Goal: Task Accomplishment & Management: Manage account settings

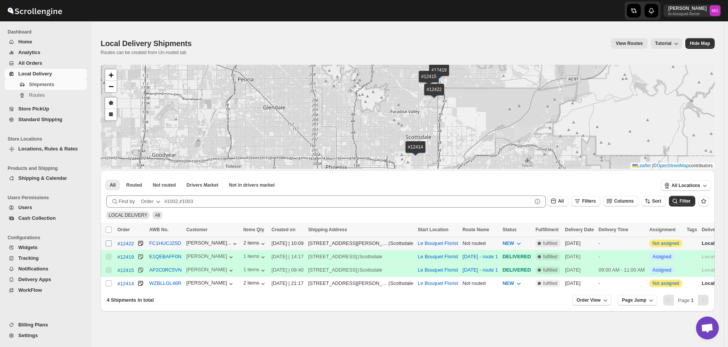
click at [109, 243] on input "Select shipment" at bounding box center [109, 244] width 6 height 6
checkbox input "true"
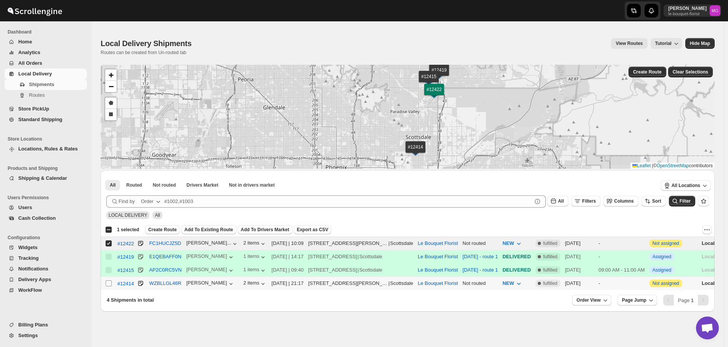
click at [110, 284] on input "Select shipment" at bounding box center [109, 284] width 6 height 6
checkbox input "true"
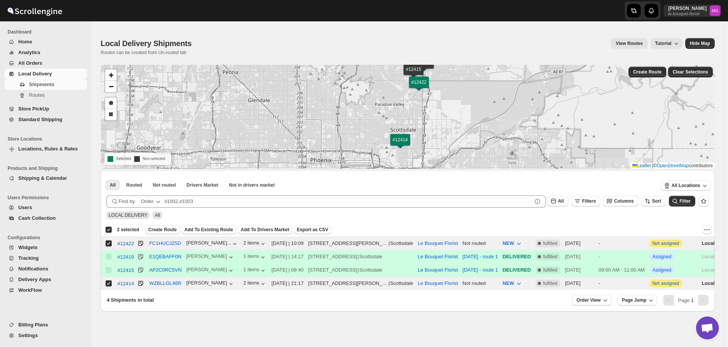
click at [162, 224] on div "Deselect all 2 shipments 2 selected Create Route Add To Existing Route Add To D…" at bounding box center [408, 230] width 614 height 14
click at [162, 230] on span "Create Route" at bounding box center [162, 230] width 29 height 6
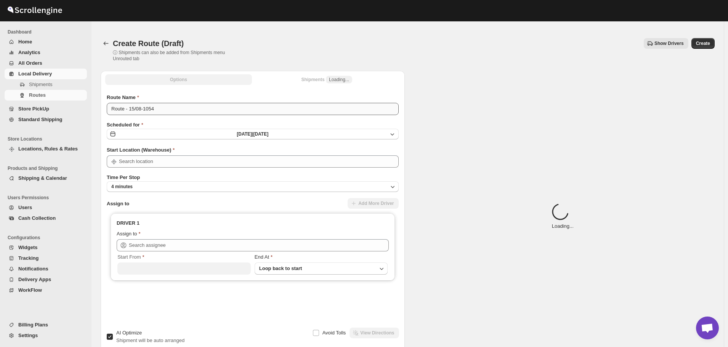
type input "Le Bouquet Florist"
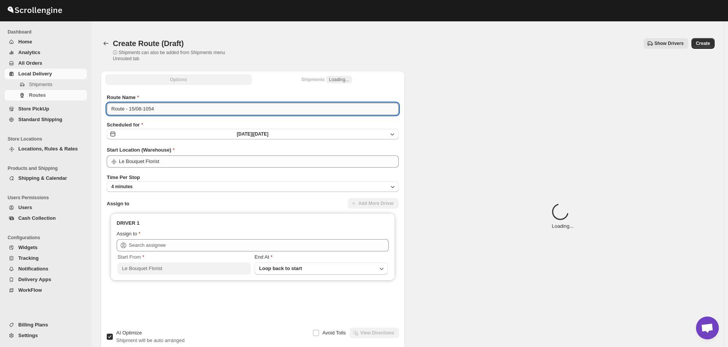
click at [204, 111] on input "Route - 15/08-1054" at bounding box center [253, 109] width 292 height 12
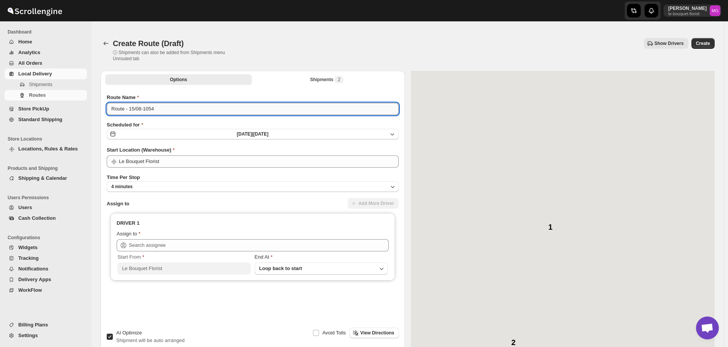
click at [204, 111] on input "Route - 15/08-1054" at bounding box center [253, 109] width 292 height 12
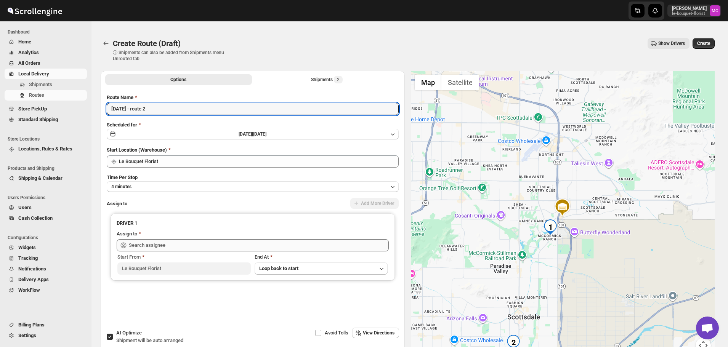
type input "[DATE] - route 2"
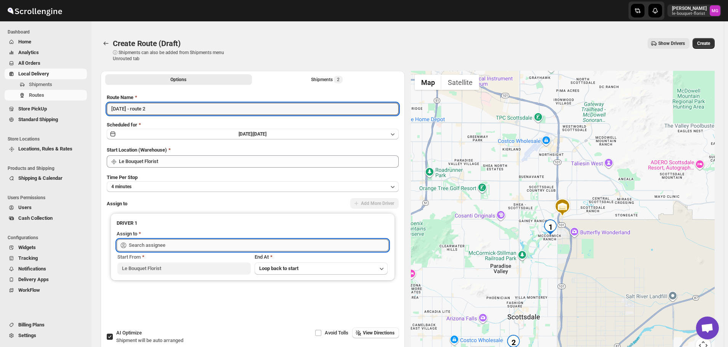
click at [162, 244] on input "text" at bounding box center [259, 245] width 260 height 12
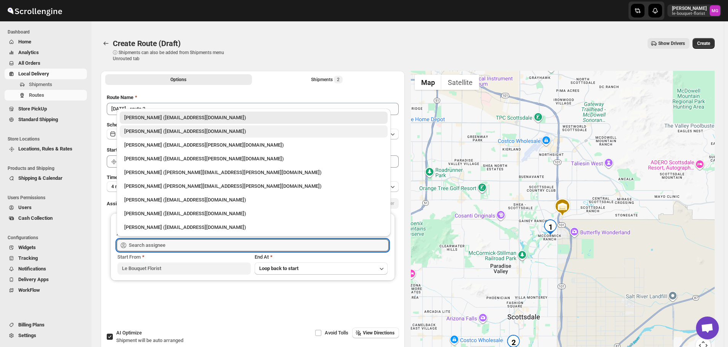
click at [174, 137] on div "[PERSON_NAME] ([EMAIL_ADDRESS][DOMAIN_NAME])" at bounding box center [254, 131] width 268 height 12
type input "[PERSON_NAME] ([EMAIL_ADDRESS][DOMAIN_NAME])"
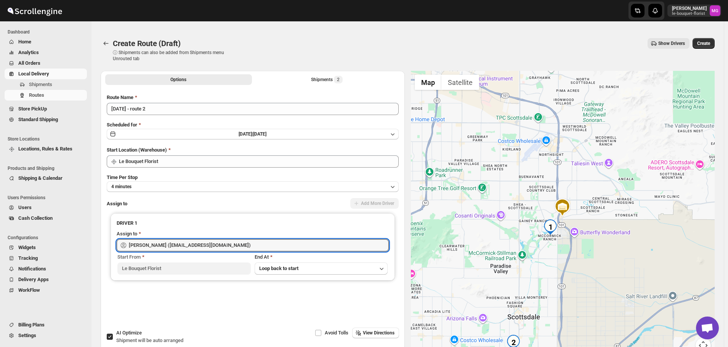
click at [128, 341] on span "Shipment will be auto arranged" at bounding box center [149, 341] width 67 height 6
click at [113, 340] on input "AI Optimize Shipment will be auto arranged" at bounding box center [110, 337] width 6 height 6
checkbox input "false"
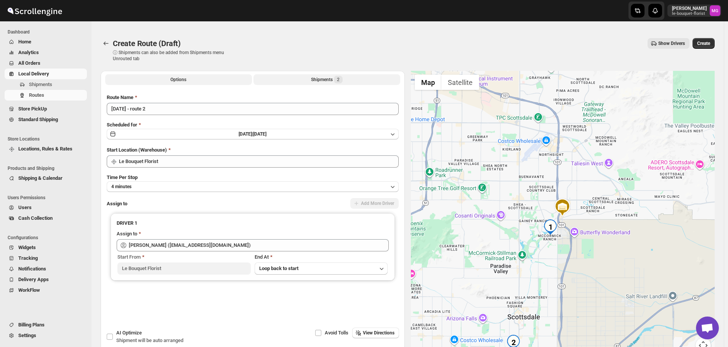
click at [329, 82] on div "Shipments 2" at bounding box center [327, 80] width 32 height 8
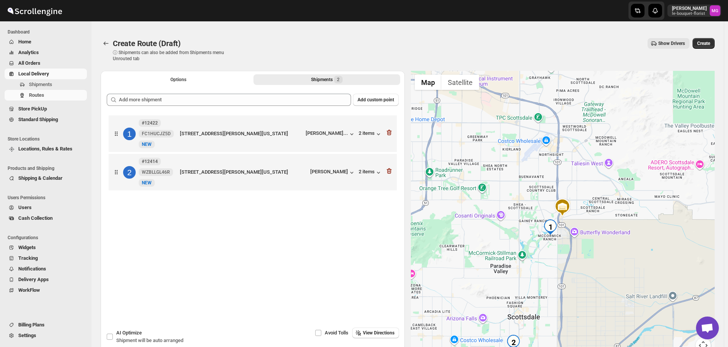
drag, startPoint x: 717, startPoint y: 47, endPoint x: 713, endPoint y: 44, distance: 4.9
click at [715, 47] on button "Create" at bounding box center [704, 43] width 22 height 11
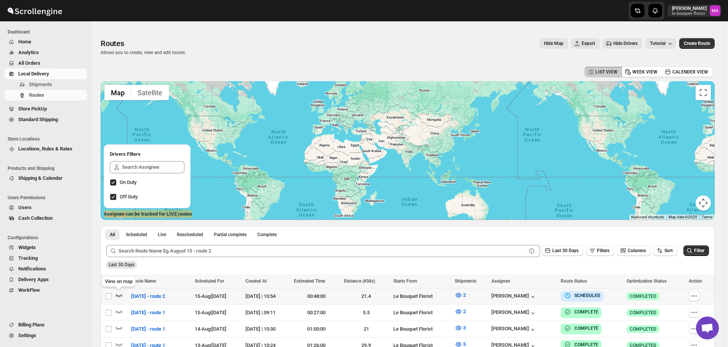
click at [122, 296] on icon "button" at bounding box center [119, 296] width 8 height 8
click at [120, 297] on icon "button" at bounding box center [119, 296] width 6 height 3
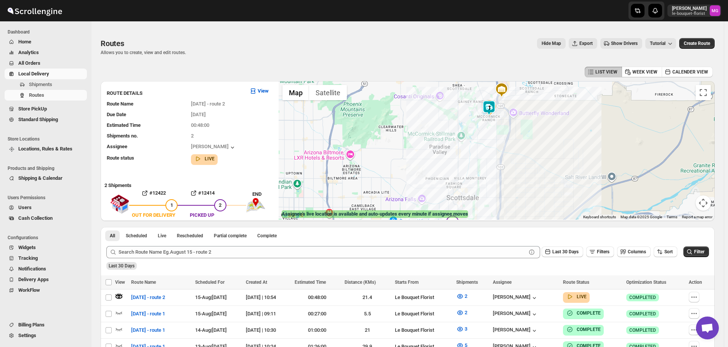
click at [490, 107] on img at bounding box center [489, 107] width 15 height 15
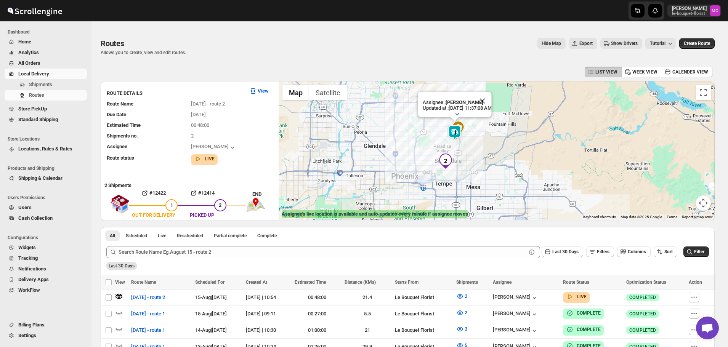
drag, startPoint x: 547, startPoint y: 189, endPoint x: 569, endPoint y: 178, distance: 24.6
click at [569, 178] on div "Assignee : Olivia Trott Updated at : 8/15/2025, 11:37:08 AM Duty mode Enabled B…" at bounding box center [497, 150] width 436 height 139
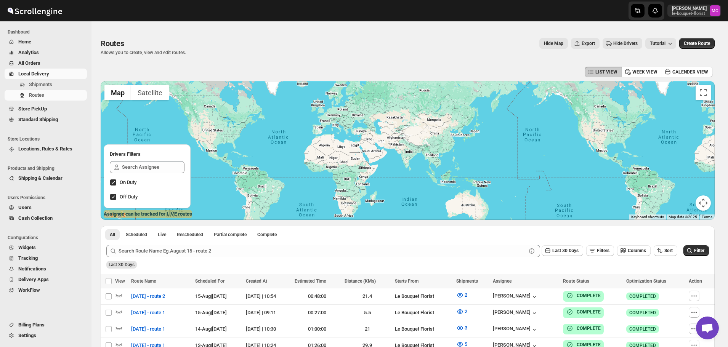
click at [40, 105] on span "Store PickUp" at bounding box center [51, 109] width 67 height 8
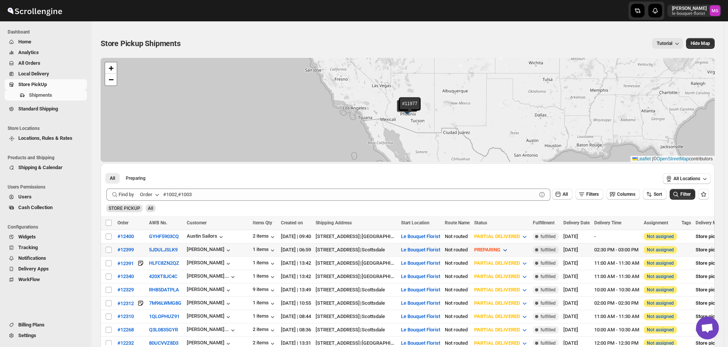
click at [501, 248] on span "PREPARING" at bounding box center [487, 250] width 26 height 6
click at [521, 304] on div "READY TO PICKUP" at bounding box center [515, 305] width 41 height 8
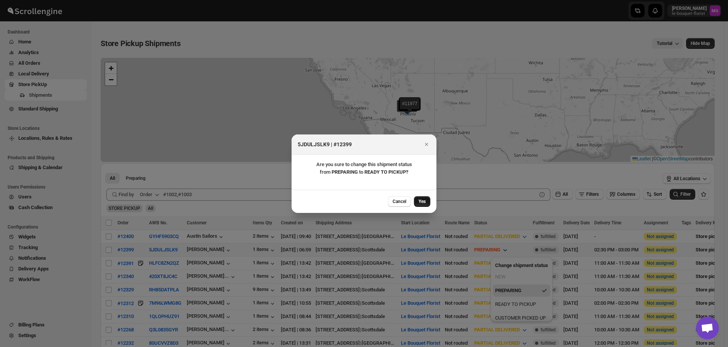
click at [421, 197] on button "Yes" at bounding box center [422, 201] width 16 height 11
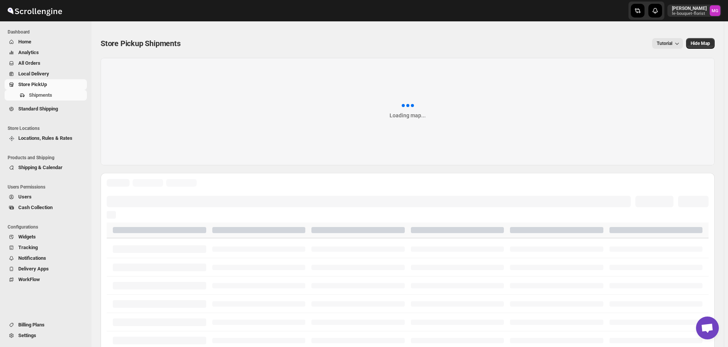
click at [202, 251] on div at bounding box center [159, 250] width 93 height 8
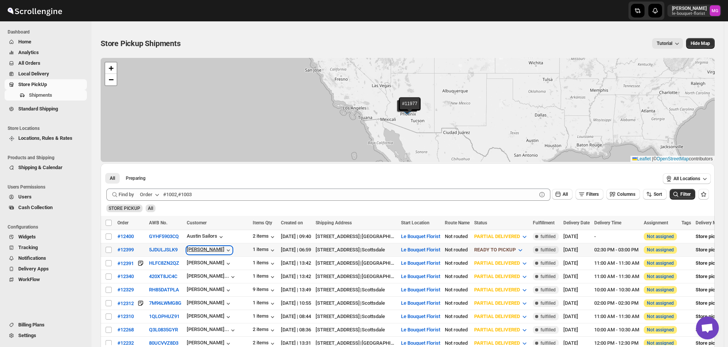
click at [203, 250] on div "David Marx" at bounding box center [209, 251] width 45 height 8
click at [516, 248] on span "READY TO PICKUP" at bounding box center [495, 250] width 42 height 6
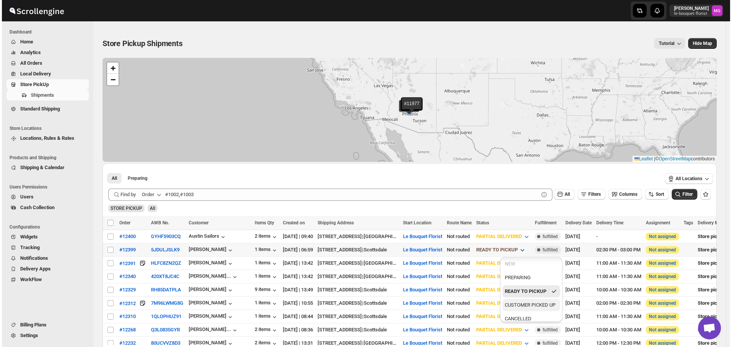
scroll to position [18, 0]
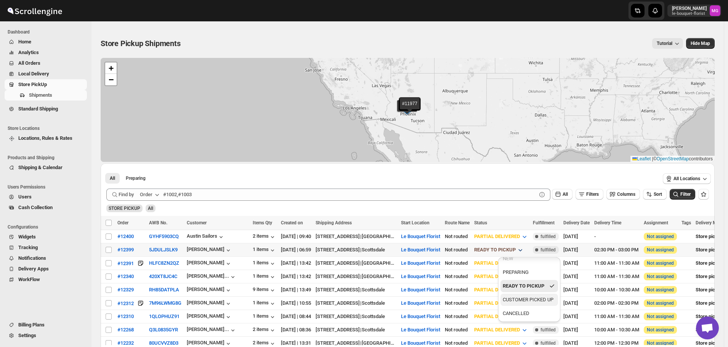
click at [530, 301] on div "CUSTOMER PICKED UP" at bounding box center [528, 300] width 51 height 8
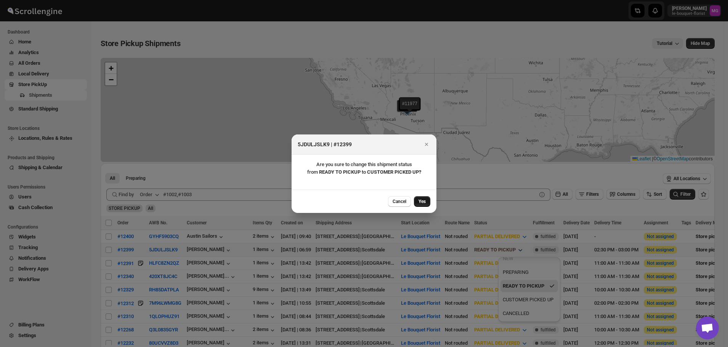
click at [426, 199] on span "Yes" at bounding box center [422, 202] width 7 height 6
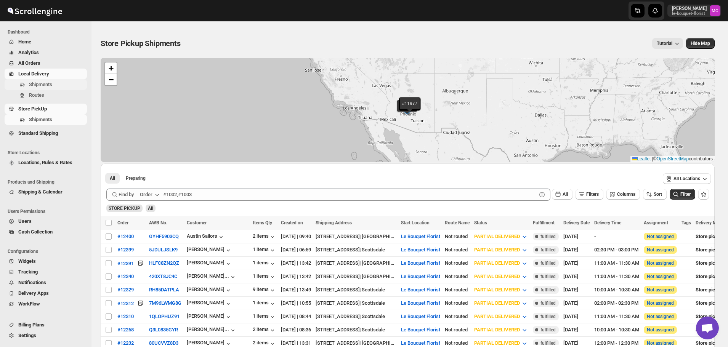
click at [45, 85] on span "Shipments" at bounding box center [40, 85] width 23 height 6
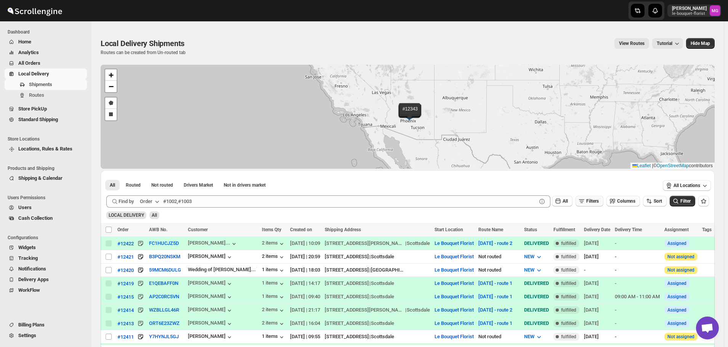
click at [591, 197] on button "Filters" at bounding box center [590, 201] width 28 height 11
click at [590, 237] on div "Add Filter" at bounding box center [593, 231] width 50 height 19
click at [595, 231] on span "Add Filter" at bounding box center [596, 231] width 20 height 6
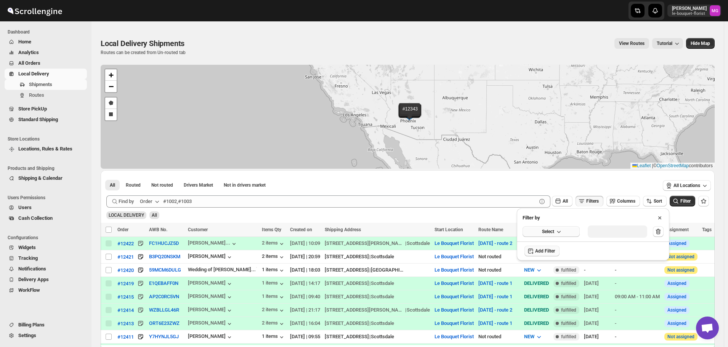
click at [563, 231] on icon "button" at bounding box center [559, 232] width 8 height 8
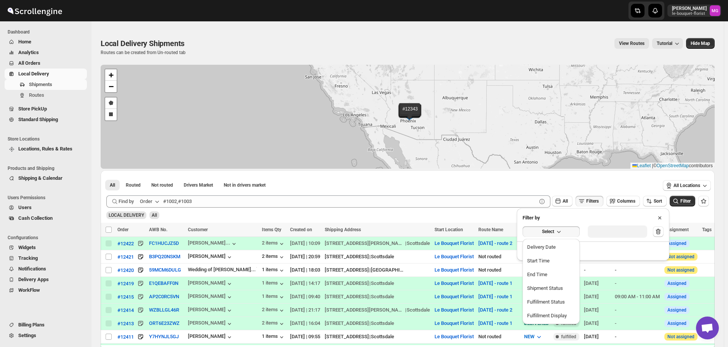
click at [260, 215] on div "LOCAL DELIVERY All" at bounding box center [406, 212] width 606 height 14
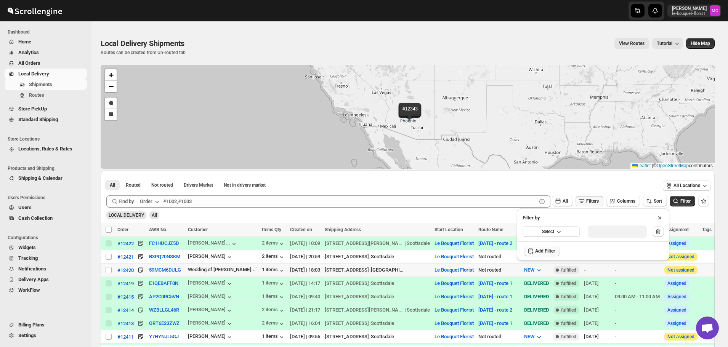
click at [238, 270] on div "Wedding of Ashl..." at bounding box center [222, 270] width 69 height 8
click at [156, 267] on button "59MCM6DULG" at bounding box center [165, 270] width 32 height 6
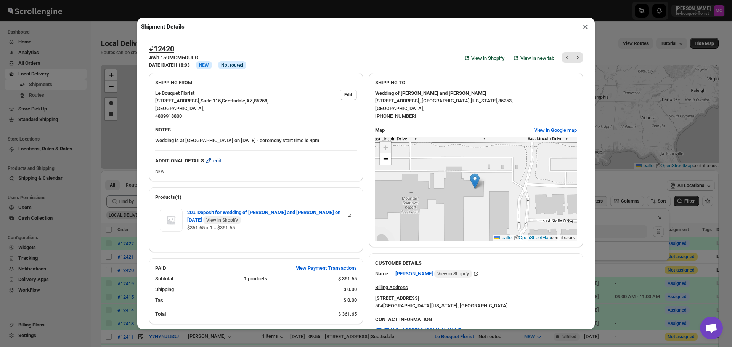
click at [218, 165] on span "edit" at bounding box center [217, 161] width 8 height 8
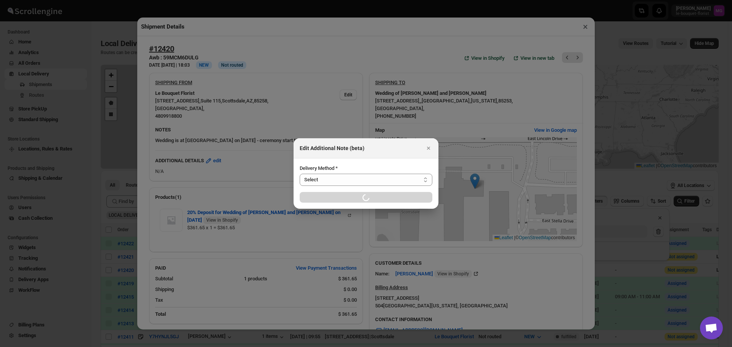
select select "LOCAL_DELIVERY"
select select "LOCATION_BASES"
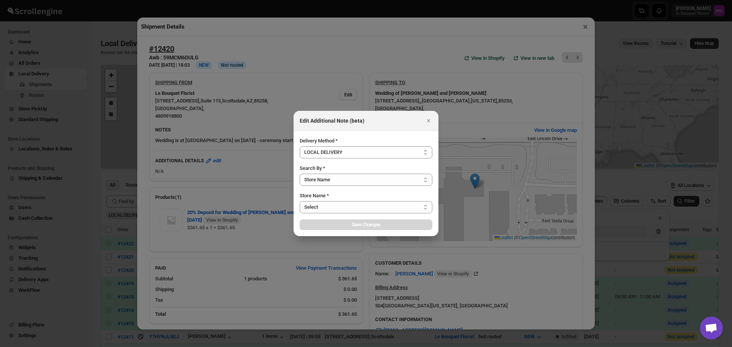
select select "67182988fdd300583c220c76"
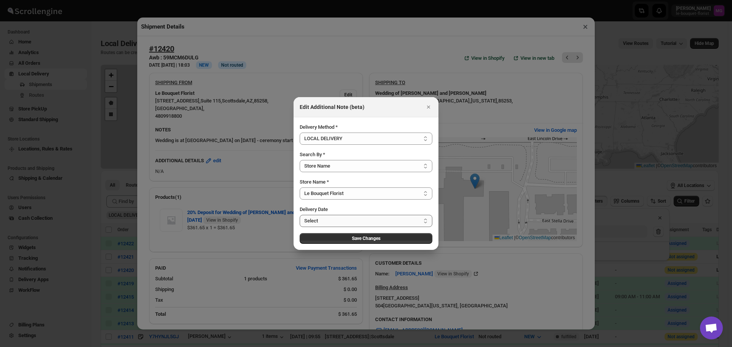
click at [314, 219] on select "Select Mon Aug 18 2025 Tue Aug 19 2025 Wed Aug 20 2025 Thu Aug 21 2025 Fri Aug …" at bounding box center [366, 221] width 133 height 12
select select "2025-09-22"
click at [300, 215] on select "Select Mon Aug 18 2025 Tue Aug 19 2025 Wed Aug 20 2025 Thu Aug 21 2025 Fri Aug …" at bounding box center [366, 221] width 133 height 12
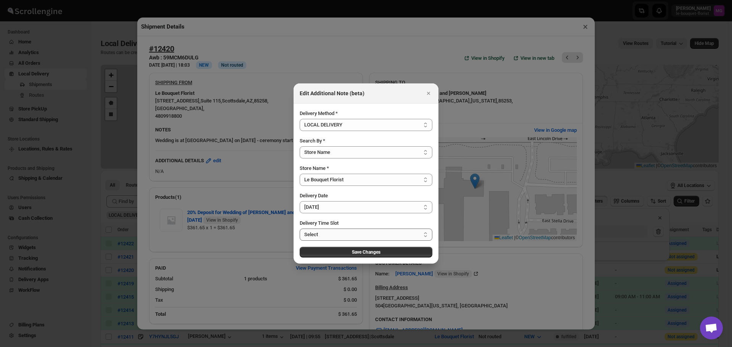
click at [352, 233] on select "Select 10:00 AM - 05:00 PM" at bounding box center [366, 235] width 133 height 12
click at [360, 255] on span "Save Changes" at bounding box center [366, 252] width 29 height 6
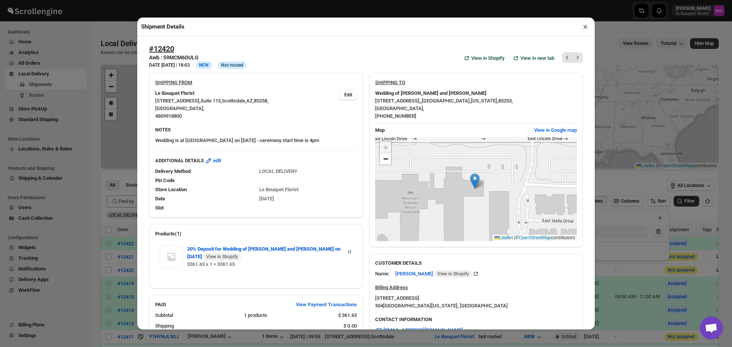
click at [583, 27] on button "×" at bounding box center [585, 26] width 11 height 11
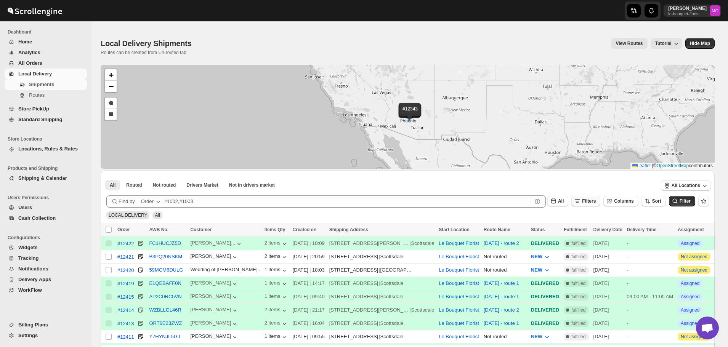
click at [601, 202] on button "Filters" at bounding box center [586, 201] width 29 height 11
click at [580, 232] on icon "button" at bounding box center [581, 231] width 5 height 5
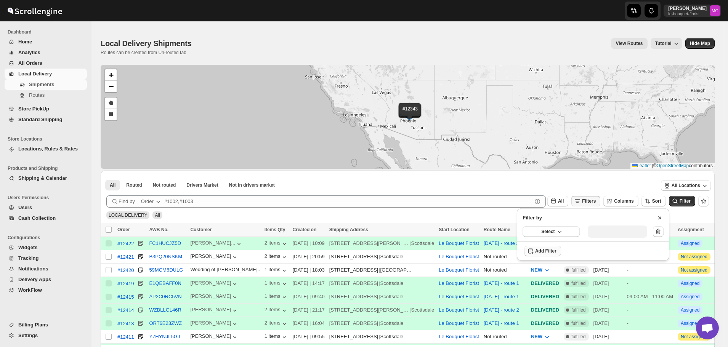
click at [550, 231] on span "Select" at bounding box center [547, 232] width 13 height 6
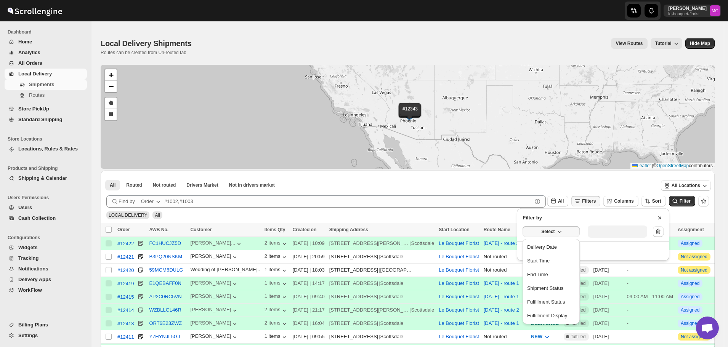
click at [547, 240] on ul "Delivery Date Start Time End Time Shipment Status Fulfillment Status Fulfillmen…" at bounding box center [551, 281] width 57 height 85
click at [547, 244] on div "Delivery Date" at bounding box center [542, 248] width 30 height 8
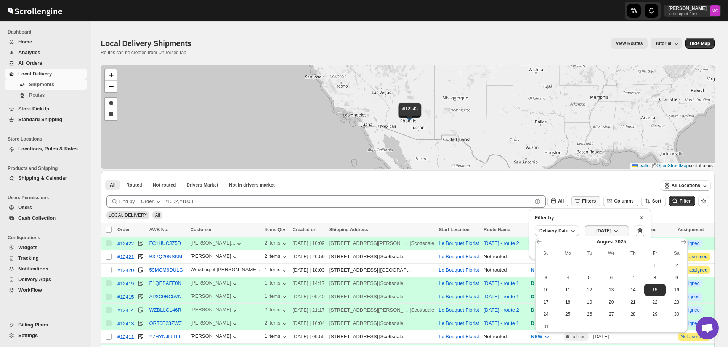
click at [649, 289] on span "15" at bounding box center [656, 290] width 16 height 6
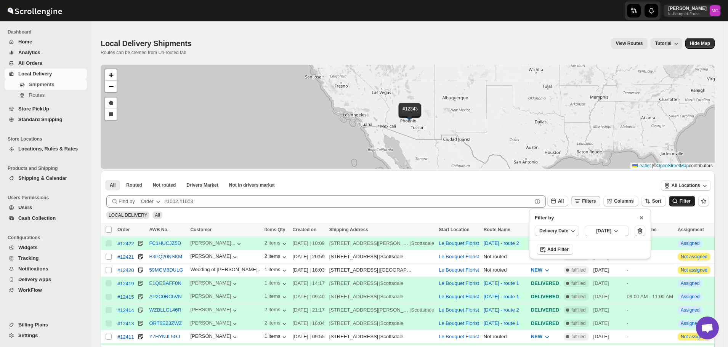
click at [684, 202] on button "Filter" at bounding box center [682, 201] width 26 height 11
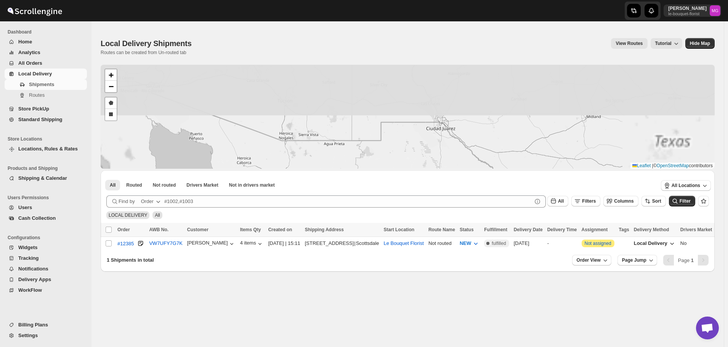
drag, startPoint x: 357, startPoint y: 113, endPoint x: 425, endPoint y: 179, distance: 94.9
click at [445, 201] on div "#12385 + − Draw a polygon Draw a rectangle Leaflet | © OpenStreetMap contributo…" at bounding box center [408, 168] width 614 height 207
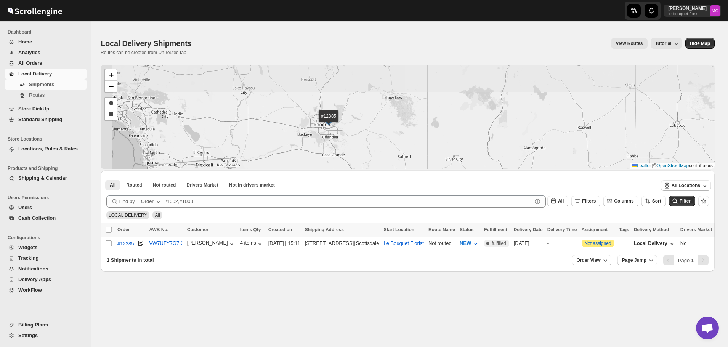
drag, startPoint x: 321, startPoint y: 124, endPoint x: 329, endPoint y: 133, distance: 12.7
click at [329, 133] on div "#12385 + − Draw a polygon Draw a rectangle Leaflet | © OpenStreetMap contributo…" at bounding box center [408, 117] width 614 height 104
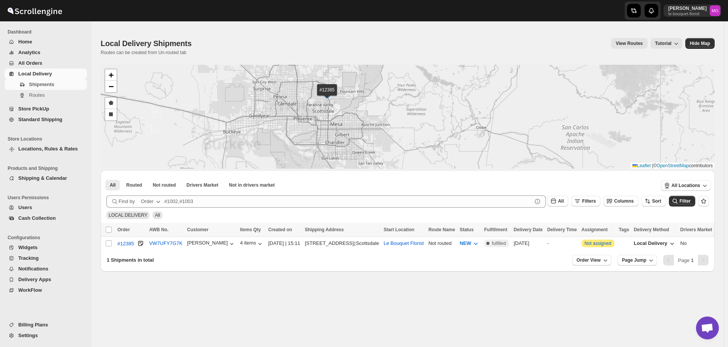
drag, startPoint x: 321, startPoint y: 118, endPoint x: 330, endPoint y: 133, distance: 17.6
click at [330, 133] on div "#12385 + − Draw a polygon Draw a rectangle Leaflet | © OpenStreetMap contributo…" at bounding box center [408, 117] width 614 height 104
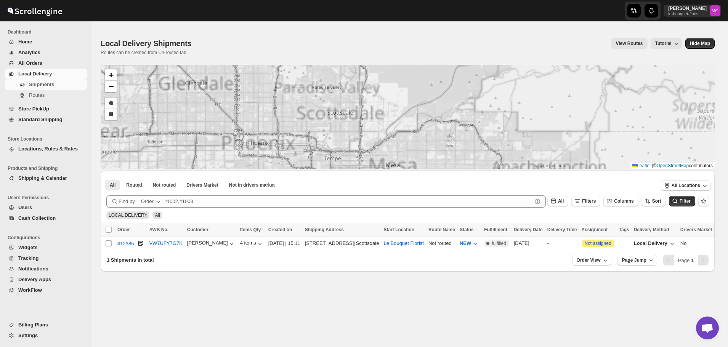
drag, startPoint x: 355, startPoint y: 105, endPoint x: 360, endPoint y: 140, distance: 35.3
click at [360, 138] on div "#12385 + − Draw a polygon Draw a rectangle Leaflet | © OpenStreetMap contributo…" at bounding box center [408, 117] width 614 height 104
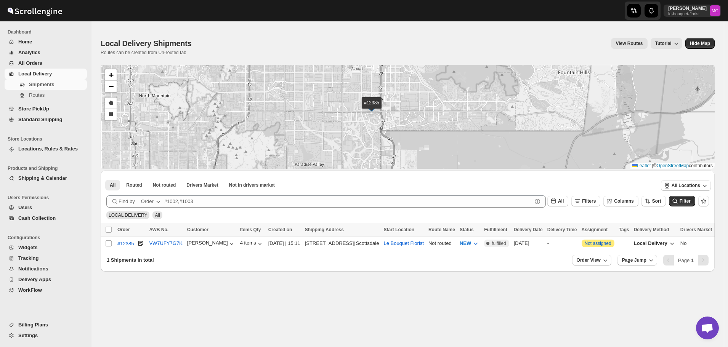
drag, startPoint x: 392, startPoint y: 122, endPoint x: 393, endPoint y: 127, distance: 5.1
click at [393, 127] on div "#12385 + − Draw a polygon Draw a rectangle Leaflet | © OpenStreetMap contributo…" at bounding box center [408, 117] width 614 height 104
